Goal: Information Seeking & Learning: Find specific fact

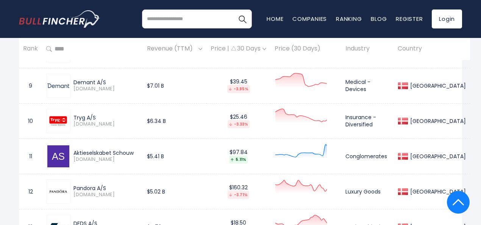
scroll to position [637, 0]
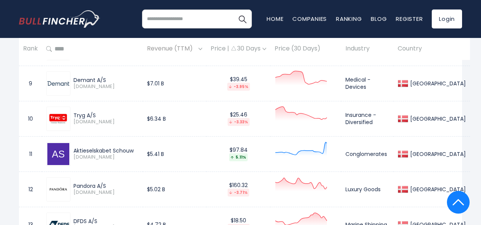
drag, startPoint x: 136, startPoint y: 151, endPoint x: 70, endPoint y: 148, distance: 66.0
click at [70, 148] on div "Aktieselskabet Schouw [DOMAIN_NAME]" at bounding box center [104, 153] width 68 height 13
copy div "Aktieselskabet Schouw"
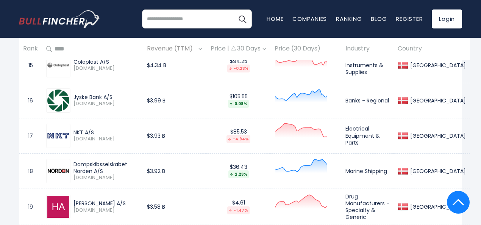
scroll to position [872, 0]
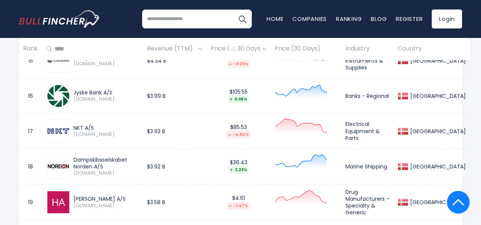
drag, startPoint x: 96, startPoint y: 125, endPoint x: 73, endPoint y: 127, distance: 22.8
click at [73, 127] on div "NKT A/S [DOMAIN_NAME]" at bounding box center [104, 130] width 68 height 13
copy div "NKT A/S"
drag, startPoint x: 360, startPoint y: 127, endPoint x: 412, endPoint y: 134, distance: 52.4
click at [394, 134] on td "Electrical Equipment & Parts" at bounding box center [367, 130] width 52 height 35
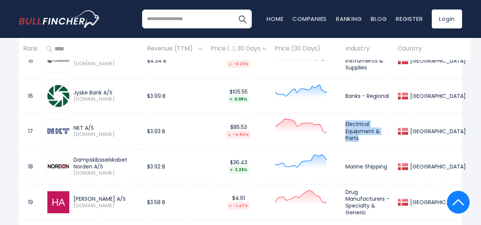
copy td "Electrical Equipment & Parts"
